Goal: Find specific page/section: Find specific page/section

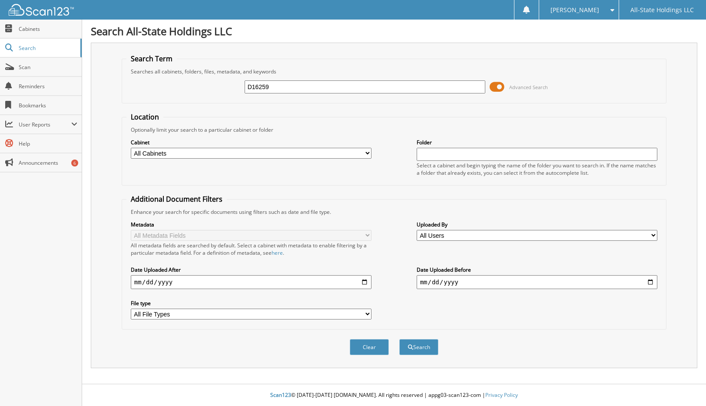
type input "D16259"
click at [399, 339] on button "Search" at bounding box center [418, 347] width 39 height 16
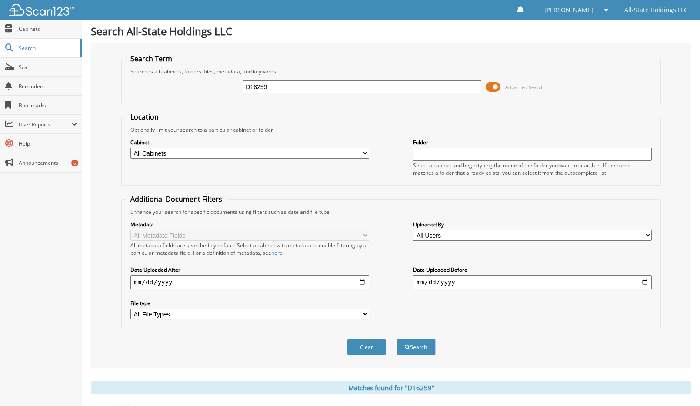
scroll to position [80, 0]
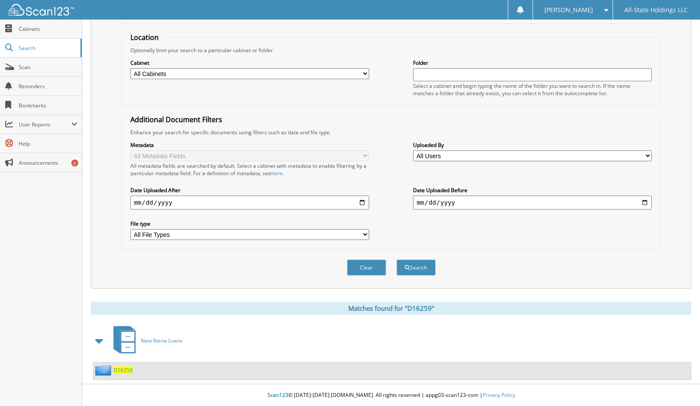
click at [119, 370] on span "D16259" at bounding box center [122, 369] width 19 height 7
